Goal: Transaction & Acquisition: Purchase product/service

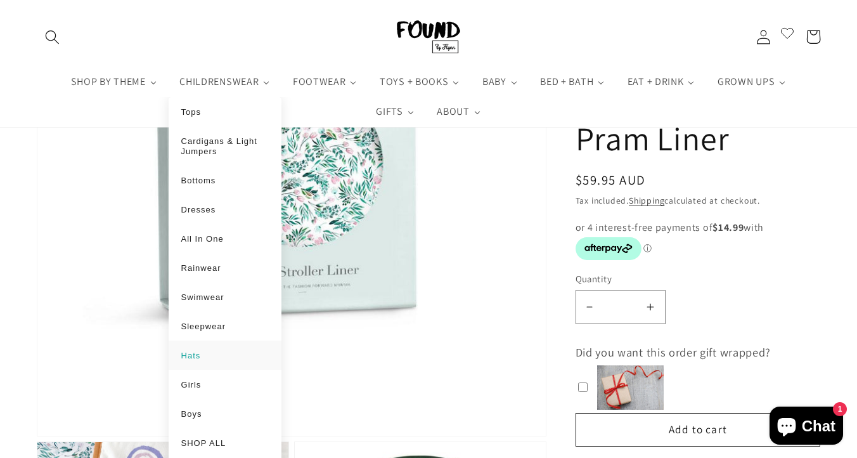
scroll to position [250, 0]
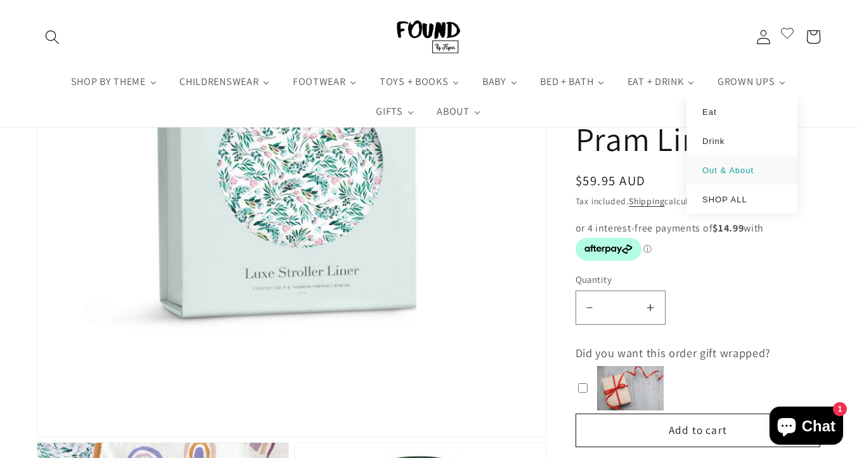
click at [718, 179] on li "Out & About" at bounding box center [742, 169] width 111 height 29
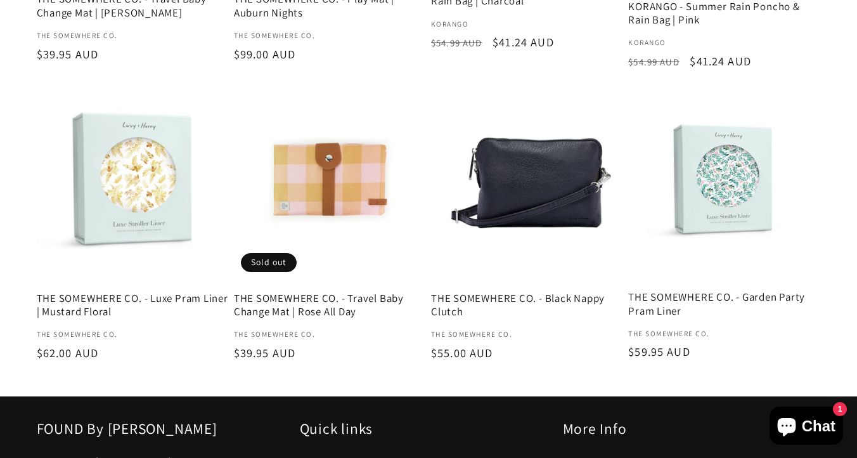
scroll to position [1104, 0]
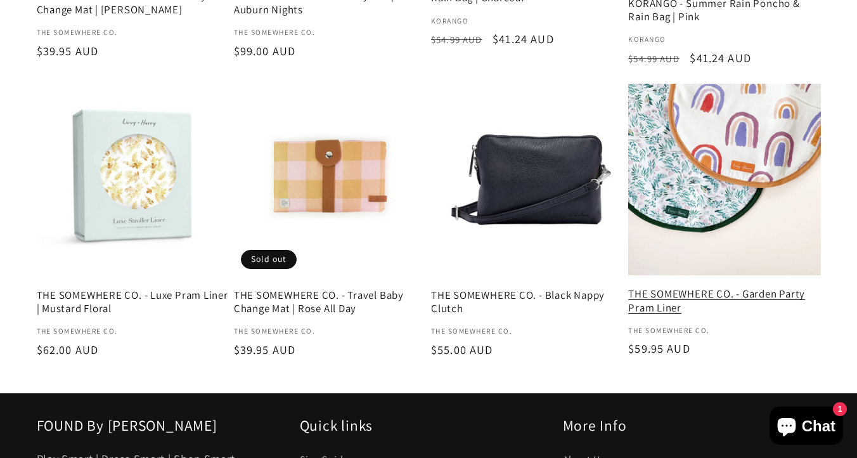
click at [709, 287] on link "THE SOMEWHERE CO. - Garden Party Pram Liner" at bounding box center [724, 300] width 192 height 27
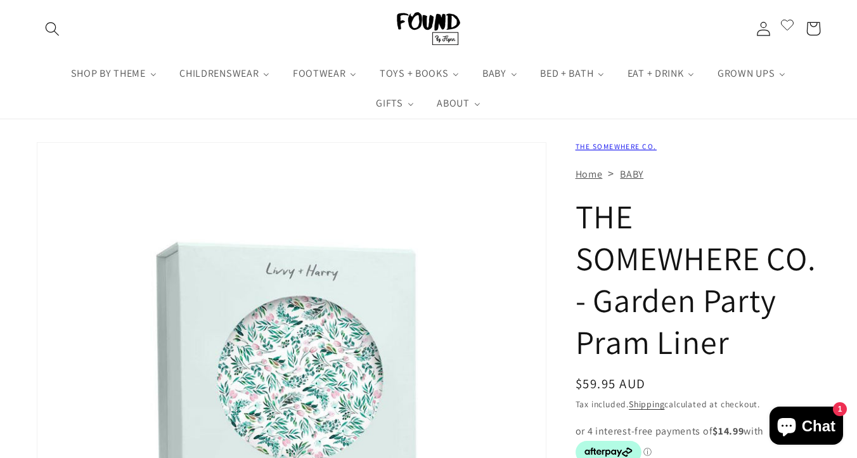
scroll to position [53, 0]
